Goal: Information Seeking & Learning: Check status

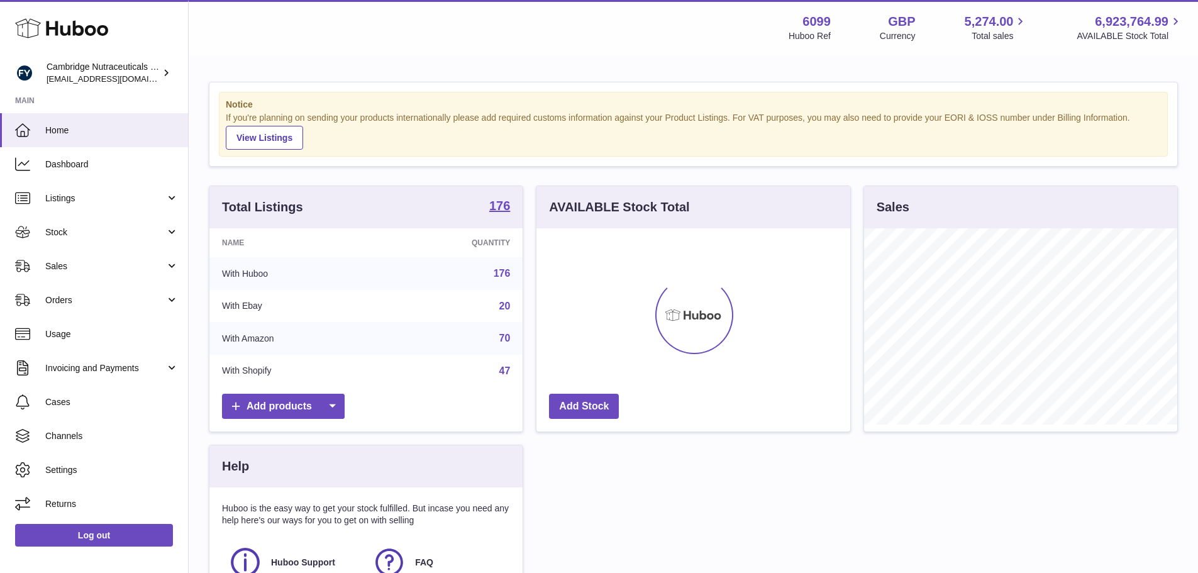
scroll to position [196, 314]
click at [87, 228] on span "Stock" at bounding box center [105, 232] width 120 height 12
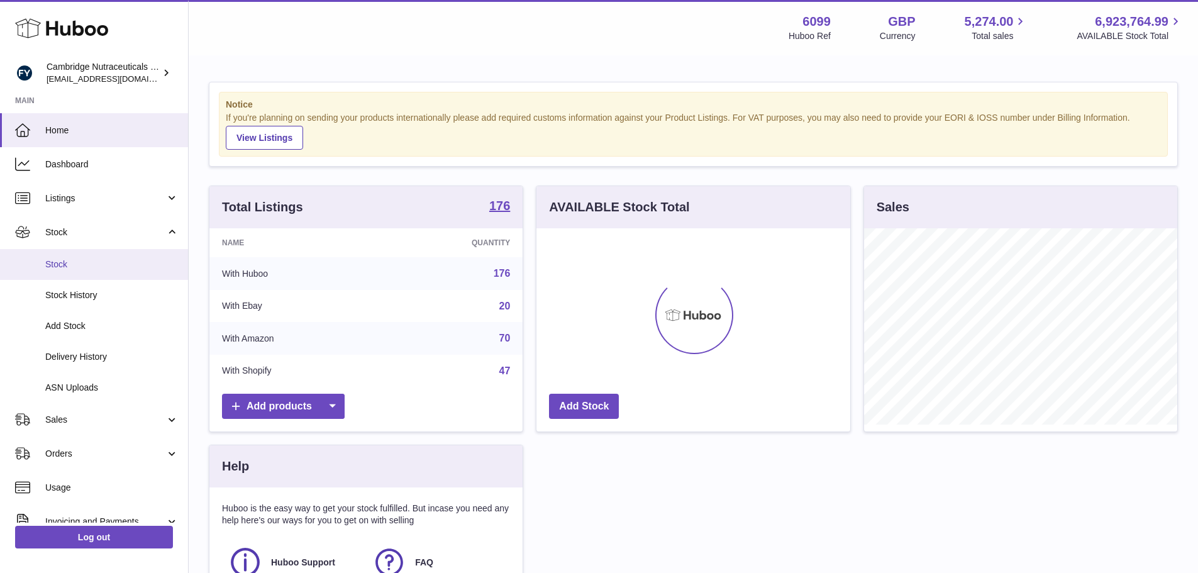
click at [77, 270] on span "Stock" at bounding box center [111, 264] width 133 height 12
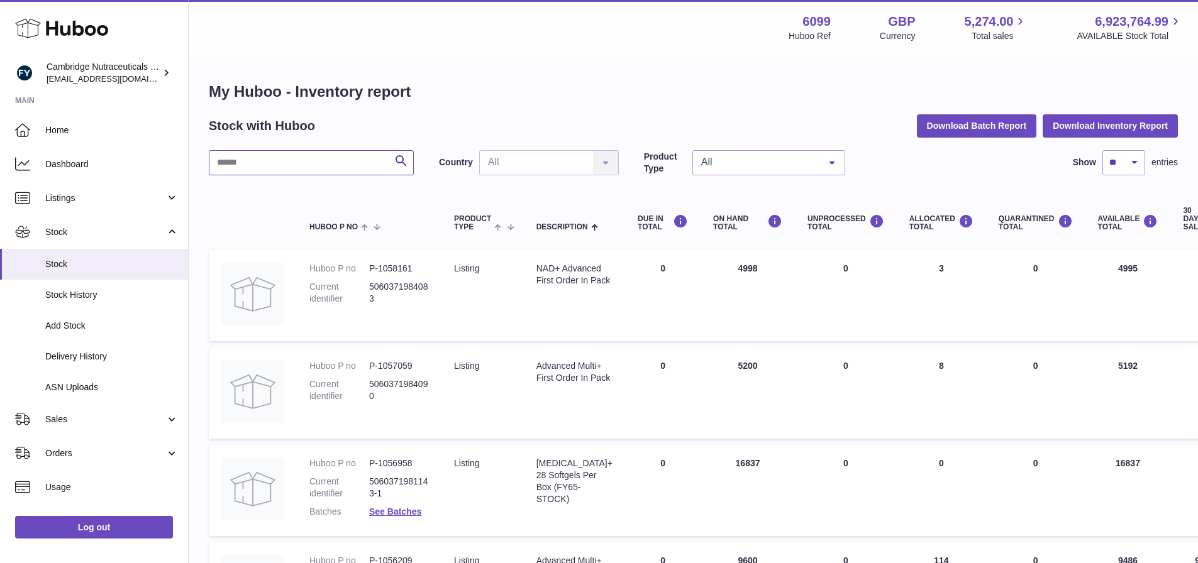
click at [277, 164] on input "text" at bounding box center [311, 162] width 205 height 25
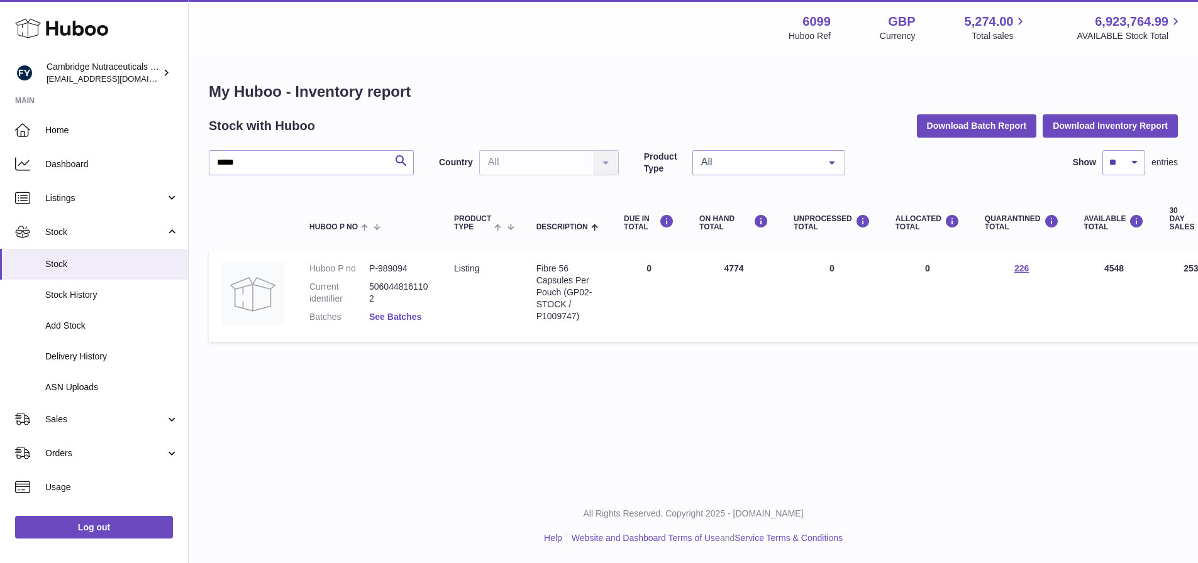
click at [411, 316] on link "See Batches" at bounding box center [395, 317] width 52 height 10
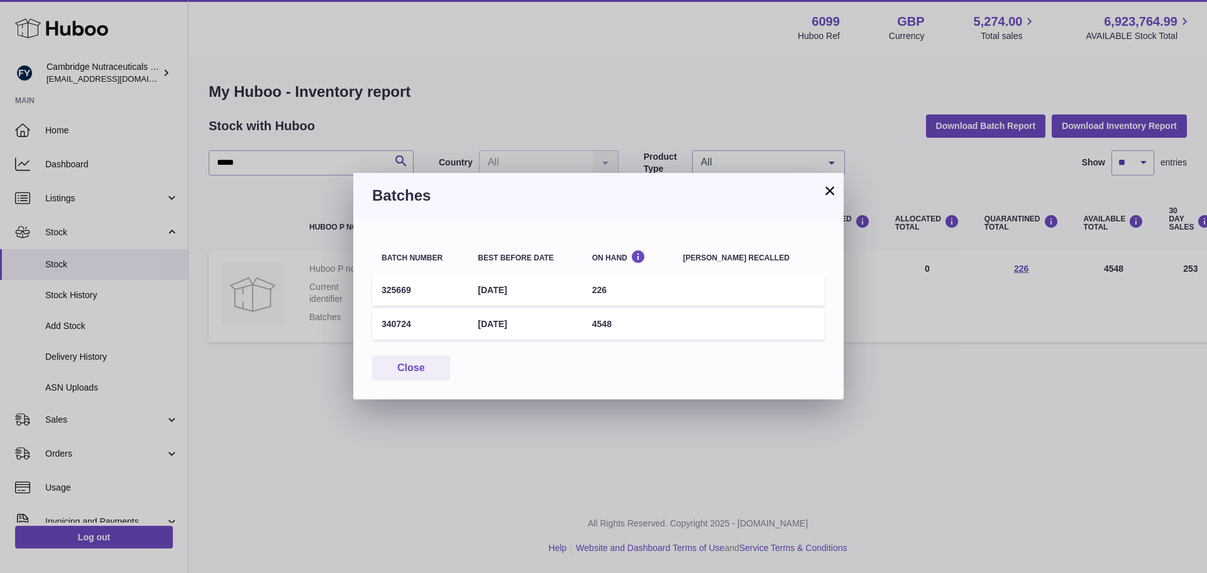
click at [829, 185] on button "×" at bounding box center [830, 190] width 15 height 15
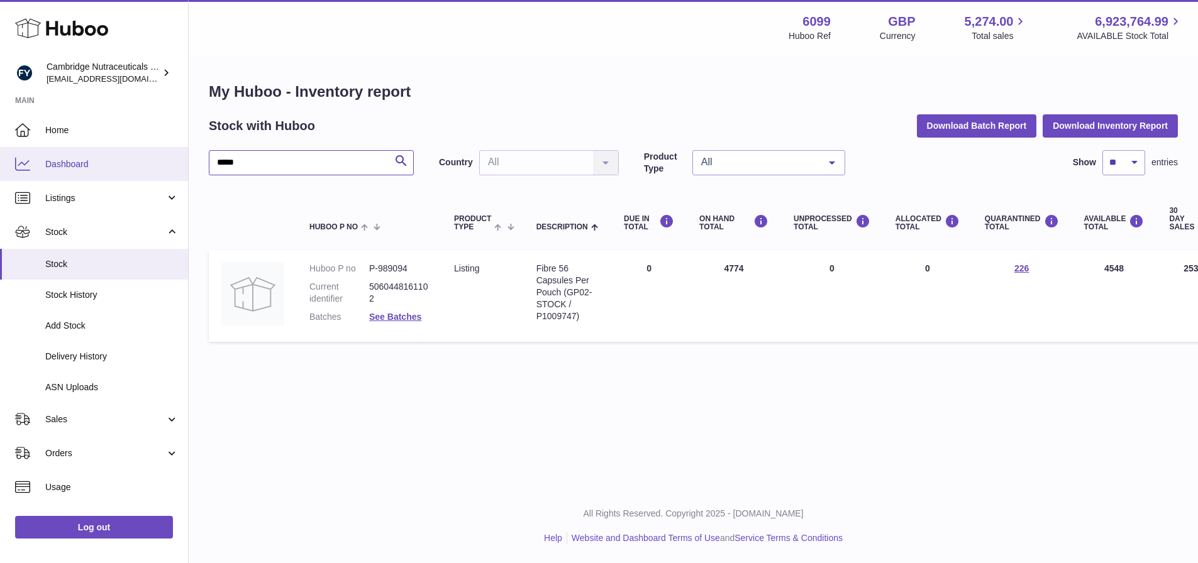
drag, startPoint x: 274, startPoint y: 169, endPoint x: 98, endPoint y: 173, distance: 175.5
click at [98, 173] on div "Huboo Cambridge Nutraceuticals Ltd [EMAIL_ADDRESS][DOMAIN_NAME] Main Home Dashb…" at bounding box center [599, 281] width 1198 height 563
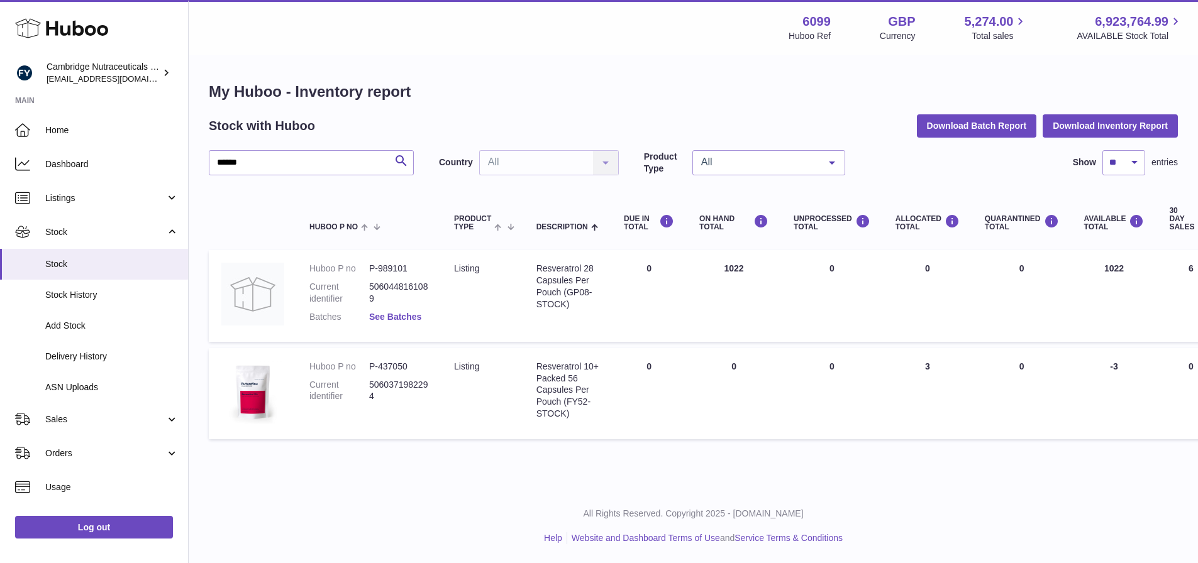
click at [404, 318] on link "See Batches" at bounding box center [395, 317] width 52 height 10
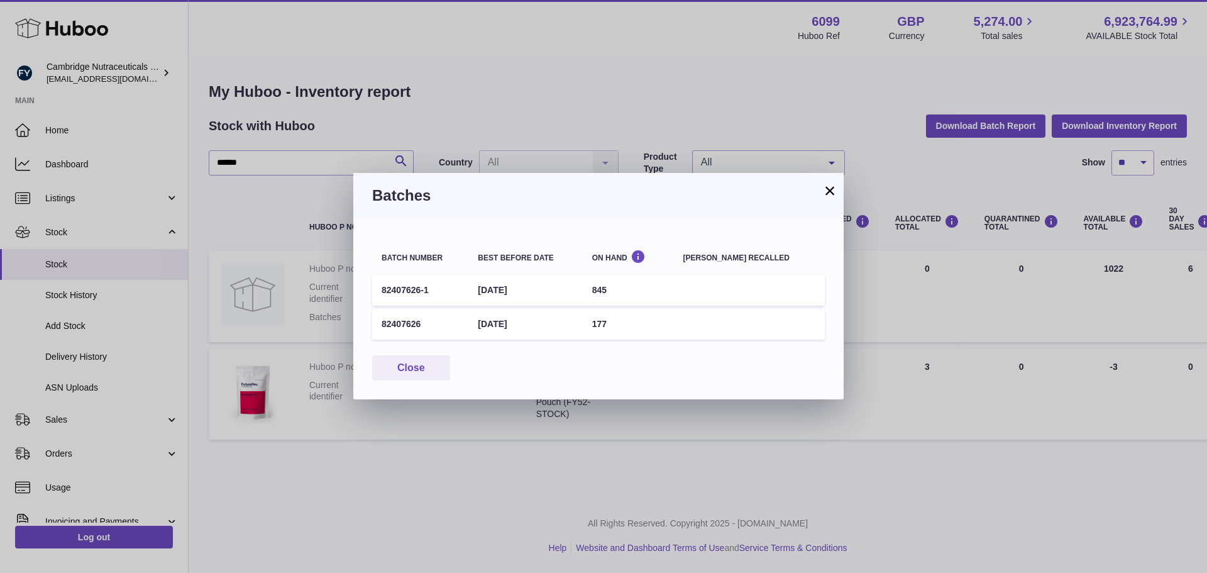
click at [834, 184] on button "×" at bounding box center [830, 190] width 15 height 15
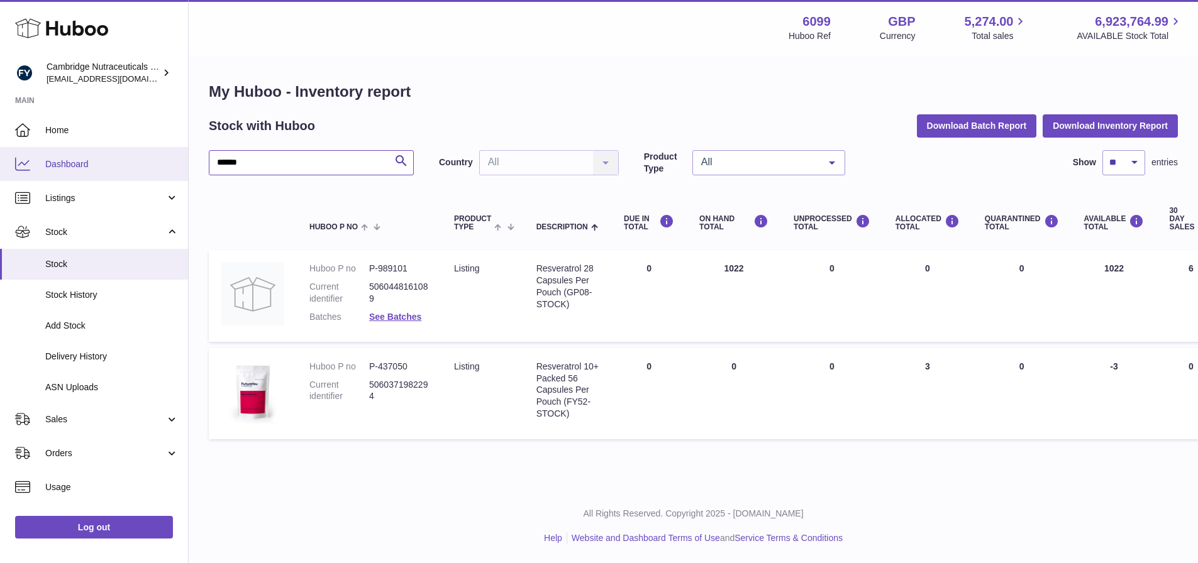
drag, startPoint x: 252, startPoint y: 153, endPoint x: 72, endPoint y: 178, distance: 181.5
click at [69, 180] on div "Huboo Cambridge Nutraceuticals Ltd [EMAIL_ADDRESS][DOMAIN_NAME] Main Home Dashb…" at bounding box center [599, 281] width 1198 height 563
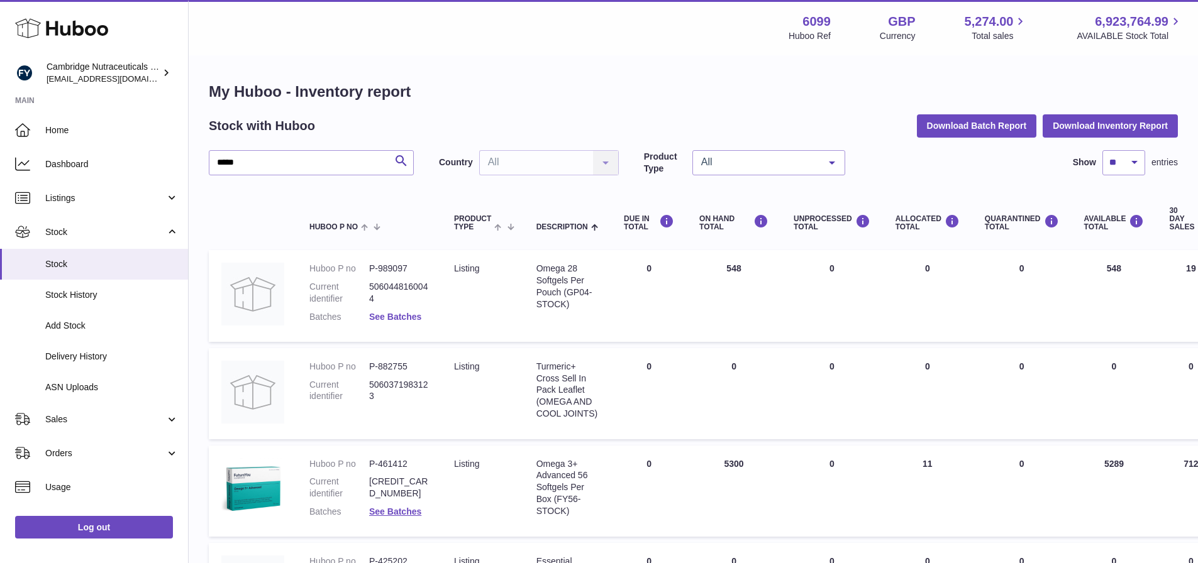
click at [386, 314] on link "See Batches" at bounding box center [395, 317] width 52 height 10
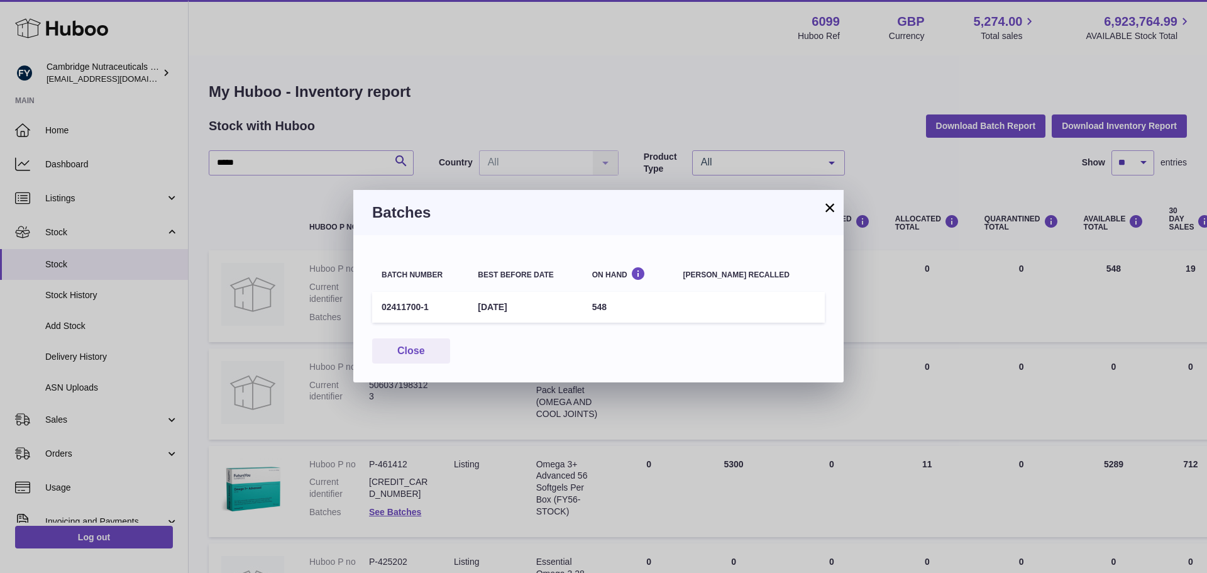
click at [830, 211] on button "×" at bounding box center [830, 207] width 15 height 15
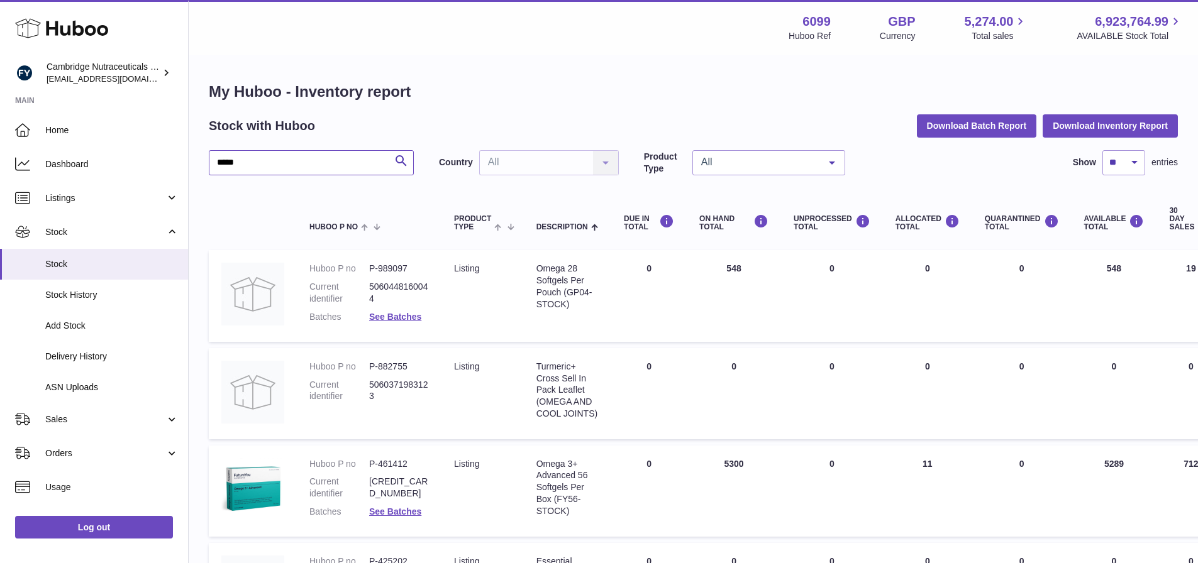
drag, startPoint x: 325, startPoint y: 162, endPoint x: -32, endPoint y: 167, distance: 356.6
click at [0, 167] on html ".st0{fill:#141414;}" at bounding box center [599, 281] width 1198 height 563
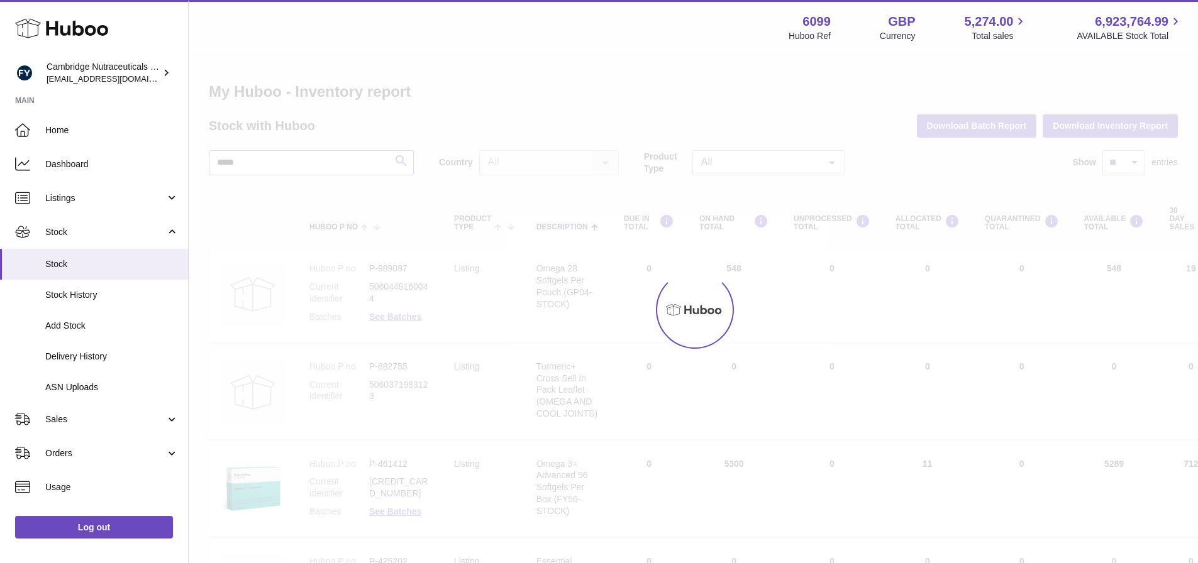
type input "*****"
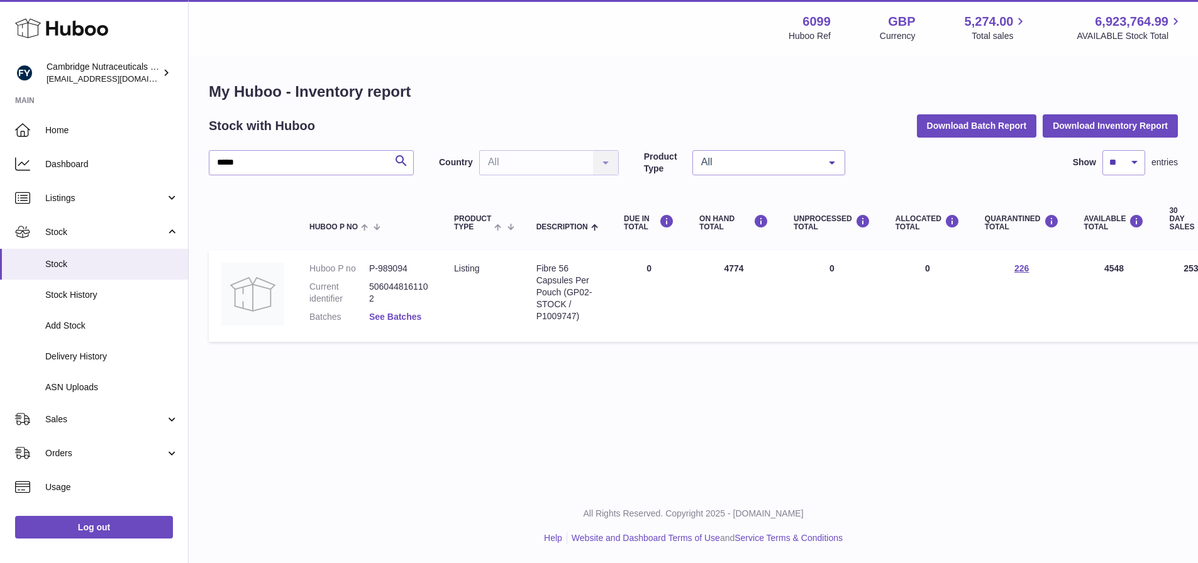
click at [414, 318] on link "See Batches" at bounding box center [395, 317] width 52 height 10
